Goal: Information Seeking & Learning: Learn about a topic

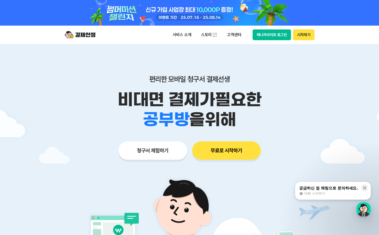
click at [351, 37] on header "서비스 소개 스토리 고객센터 매니저사이트 로그인 시작하기" at bounding box center [189, 35] width 379 height 18
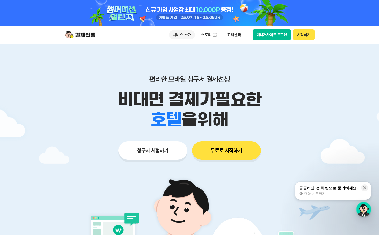
click at [179, 35] on p "서비스 소개" at bounding box center [182, 34] width 26 height 9
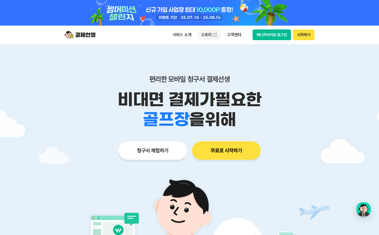
click at [207, 34] on link "스토리" at bounding box center [209, 35] width 24 height 10
click at [186, 32] on p "서비스 소개" at bounding box center [182, 34] width 26 height 9
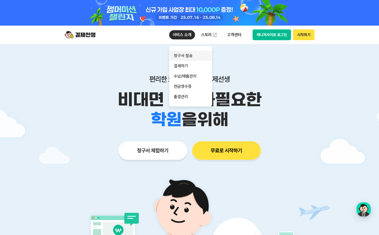
click at [188, 54] on link "청구서 발송" at bounding box center [190, 56] width 43 height 10
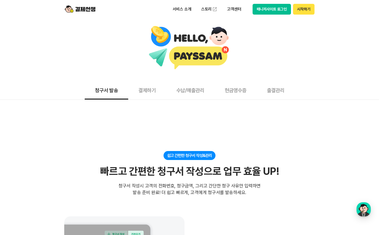
click at [188, 91] on button "수납/매출관리" at bounding box center [190, 90] width 48 height 19
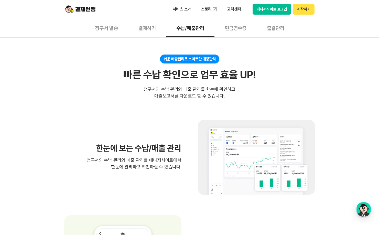
scroll to position [49, 0]
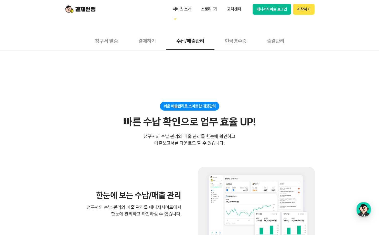
click at [282, 40] on button "출결관리" at bounding box center [275, 40] width 38 height 19
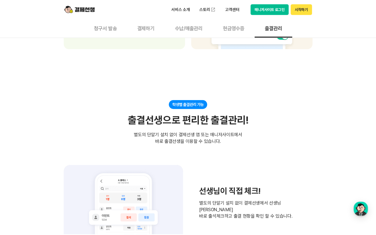
scroll to position [411, 0]
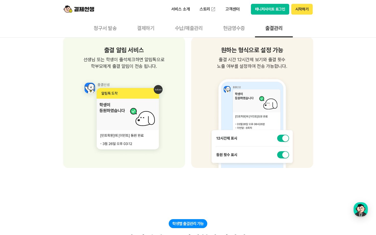
click at [107, 30] on button "청구서 발송" at bounding box center [105, 27] width 43 height 19
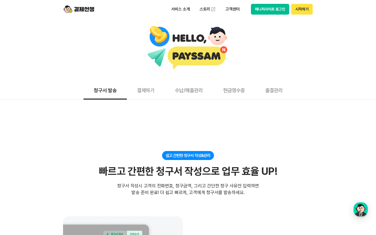
click at [182, 10] on p "서비스 소개" at bounding box center [181, 9] width 26 height 9
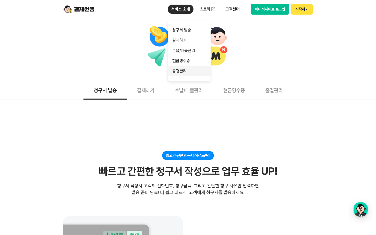
click at [183, 73] on link "출결관리" at bounding box center [189, 71] width 43 height 10
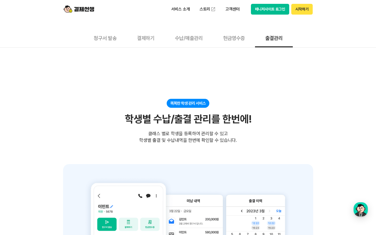
scroll to position [18, 0]
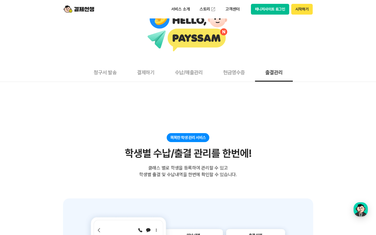
click at [230, 71] on button "현금영수증" at bounding box center [234, 72] width 42 height 19
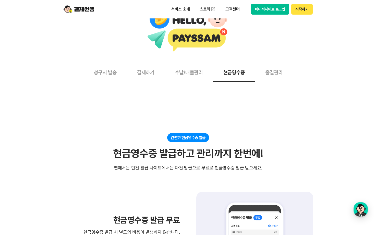
click at [192, 74] on button "수납/매출관리" at bounding box center [189, 72] width 48 height 19
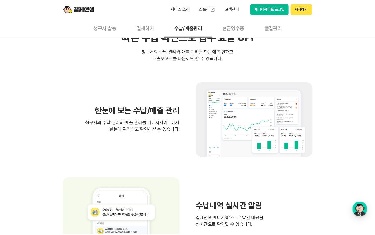
scroll to position [129, 0]
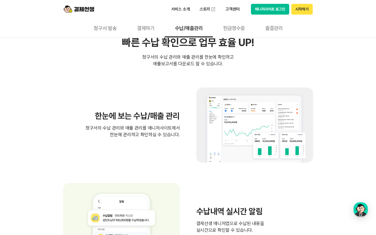
drag, startPoint x: 78, startPoint y: 69, endPoint x: 88, endPoint y: 64, distance: 10.6
click at [78, 69] on section "쉬운 매출관리로 스마트한 매장관리 빠른 수납 확인으로 업무 효율 UP! 빠른 수납 확인으로 업무 효율 UP! 청구서의 수납 관리와 매출 관리를…" at bounding box center [188, 235] width 250 height 426
